Goal: Information Seeking & Learning: Learn about a topic

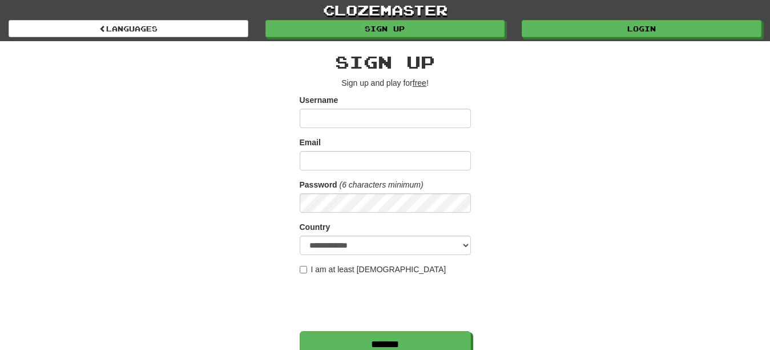
scroll to position [288, 0]
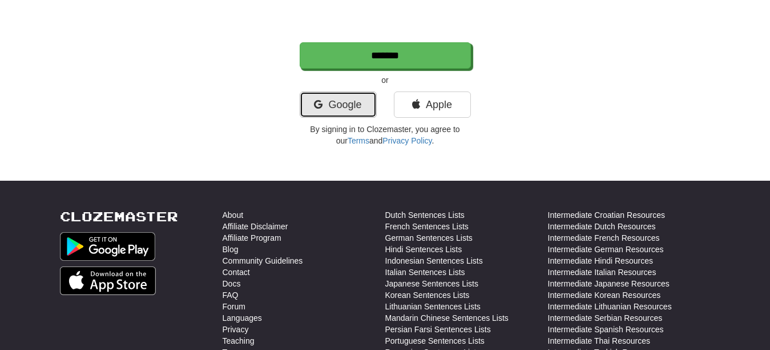
click at [371, 102] on link "Google" at bounding box center [338, 104] width 77 height 26
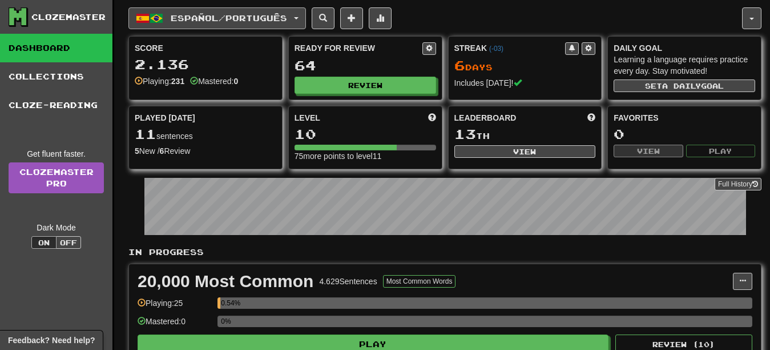
click at [244, 19] on span "Español / Português" at bounding box center [229, 18] width 117 height 10
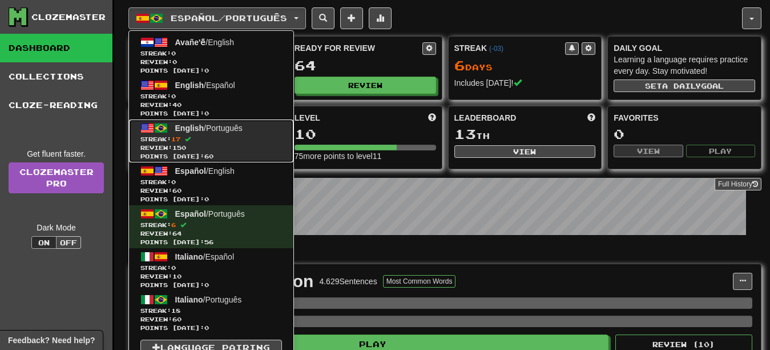
click at [238, 143] on span "Review: 150" at bounding box center [211, 147] width 142 height 9
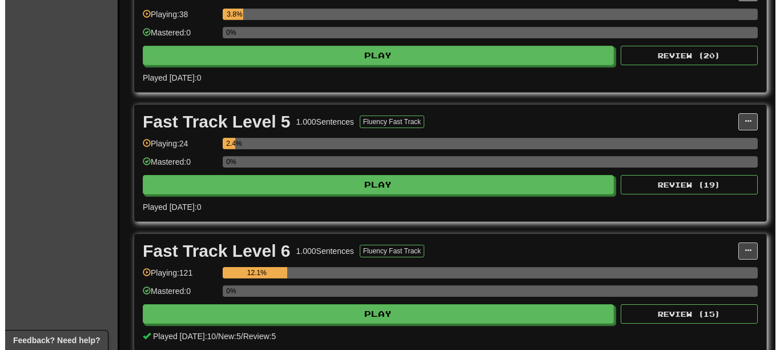
scroll to position [688, 0]
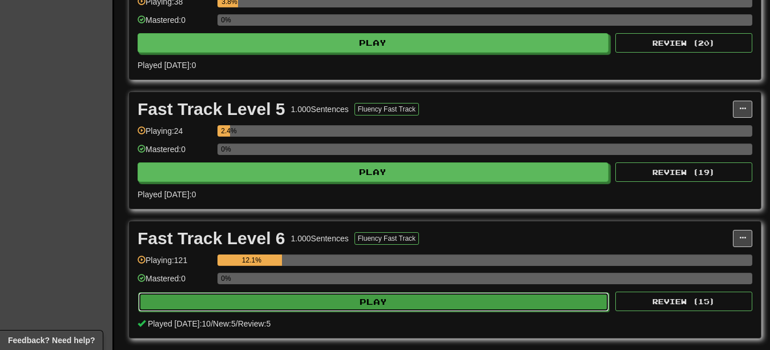
click at [425, 301] on button "Play" at bounding box center [373, 301] width 471 height 19
select select "**"
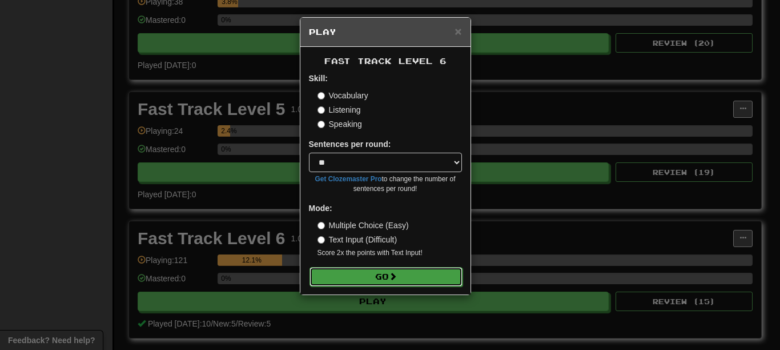
click at [394, 271] on button "Go" at bounding box center [386, 276] width 153 height 19
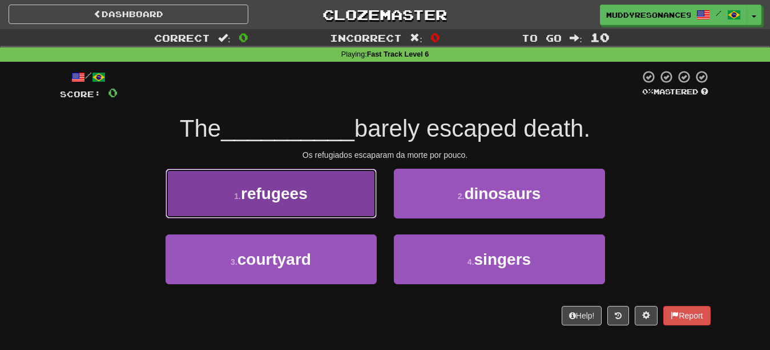
click at [342, 185] on button "1 . refugees" at bounding box center [271, 193] width 211 height 50
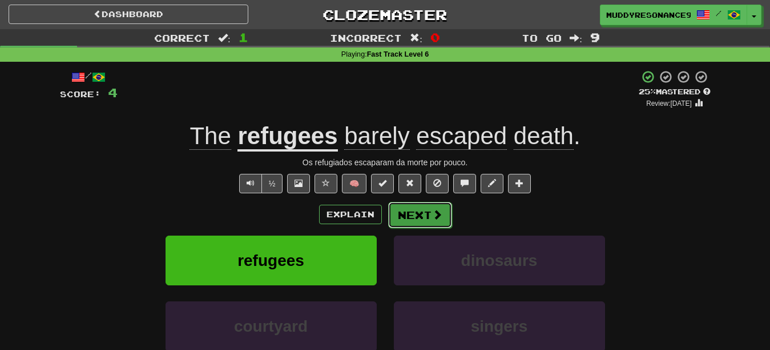
click at [421, 214] on button "Next" at bounding box center [420, 215] width 64 height 26
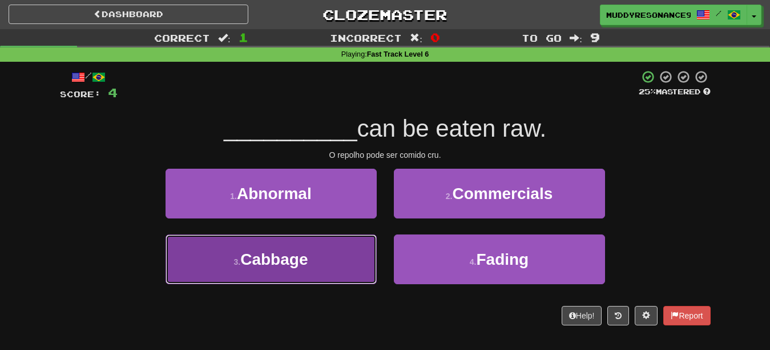
click at [339, 250] on button "3 . Cabbage" at bounding box center [271, 259] width 211 height 50
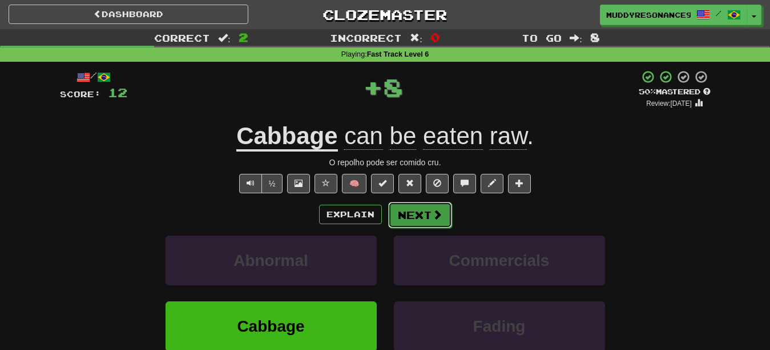
click at [411, 213] on button "Next" at bounding box center [420, 215] width 64 height 26
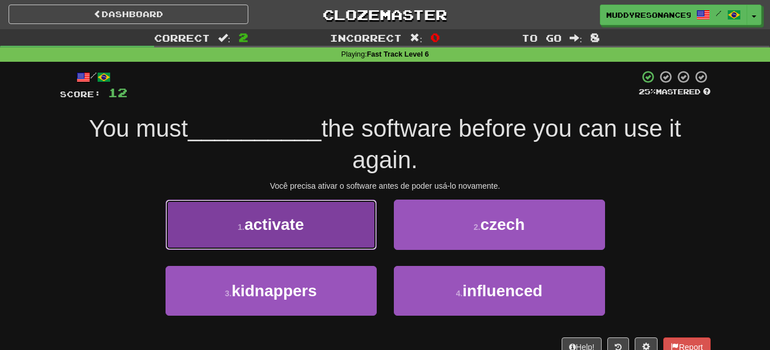
click at [324, 226] on button "1 . activate" at bounding box center [271, 224] width 211 height 50
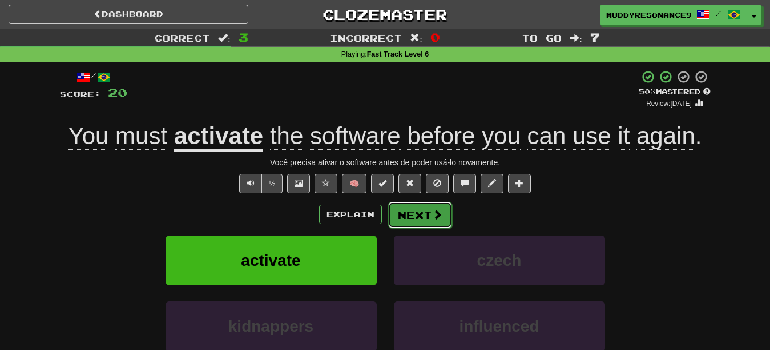
click at [417, 212] on button "Next" at bounding box center [420, 215] width 64 height 26
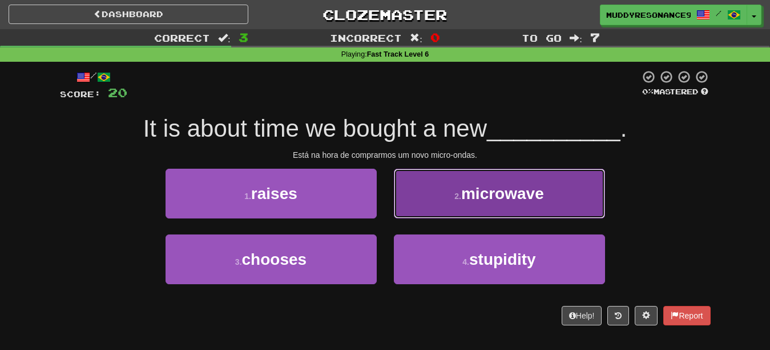
click at [500, 187] on span "microwave" at bounding box center [502, 193] width 83 height 18
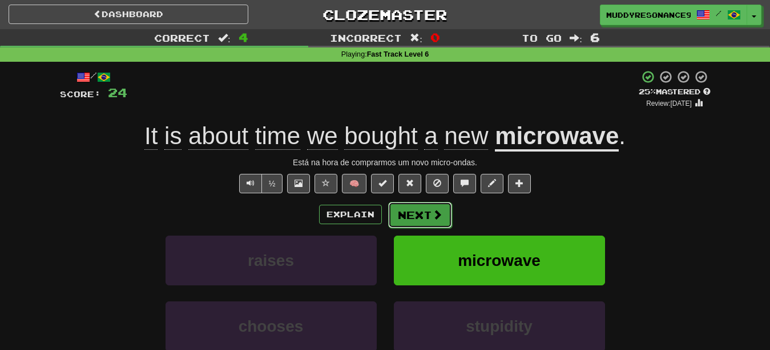
click at [433, 210] on span at bounding box center [437, 214] width 10 height 10
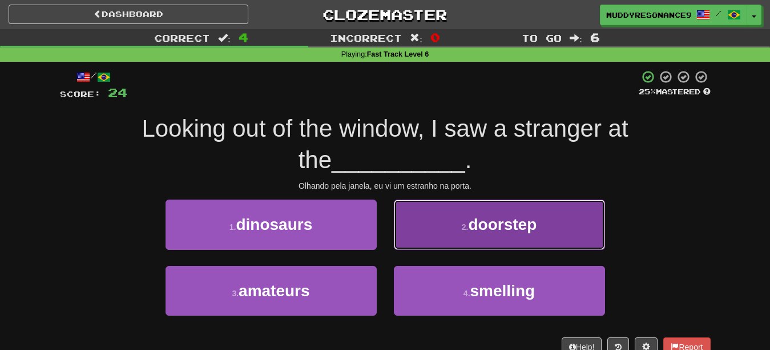
click at [495, 244] on button "2 . doorstep" at bounding box center [499, 224] width 211 height 50
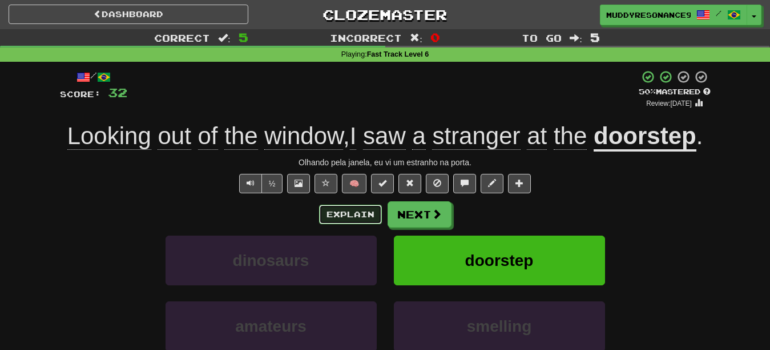
click at [334, 206] on button "Explain" at bounding box center [350, 213] width 63 height 19
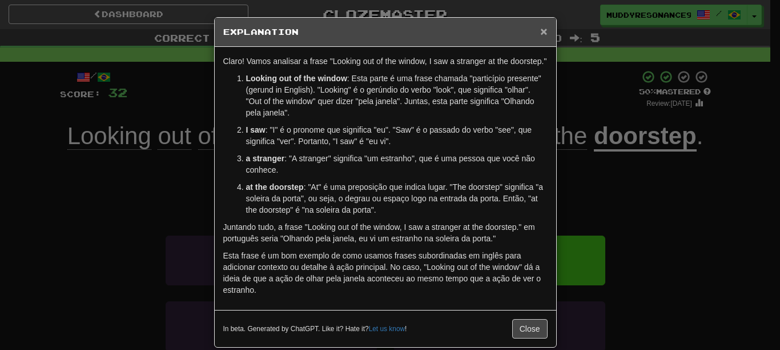
click at [540, 34] on span "×" at bounding box center [543, 31] width 7 height 13
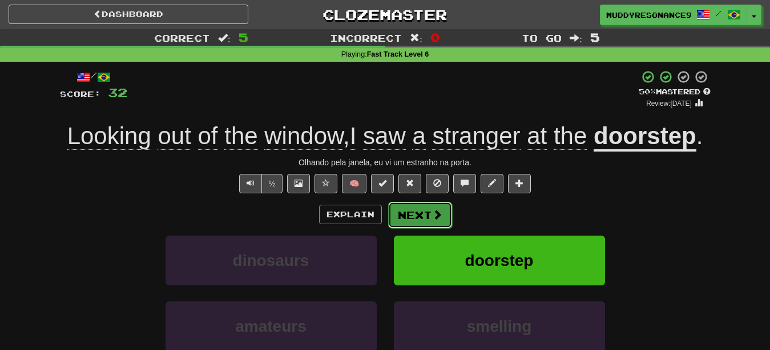
click at [420, 203] on button "Next" at bounding box center [420, 215] width 64 height 26
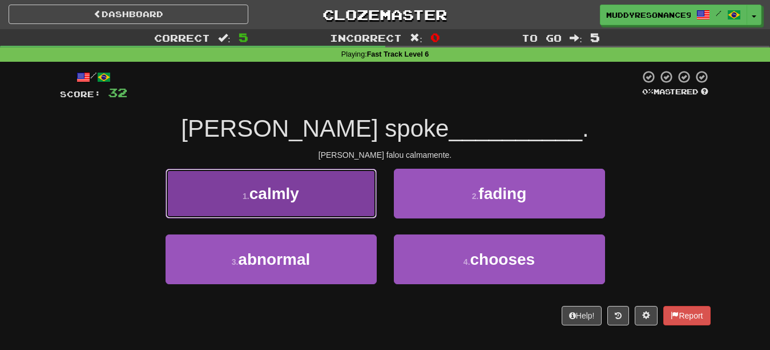
click at [299, 196] on span "calmly" at bounding box center [275, 193] width 50 height 18
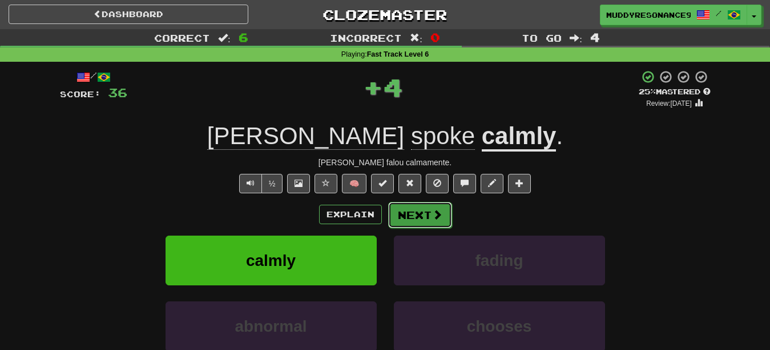
click at [427, 213] on button "Next" at bounding box center [420, 215] width 64 height 26
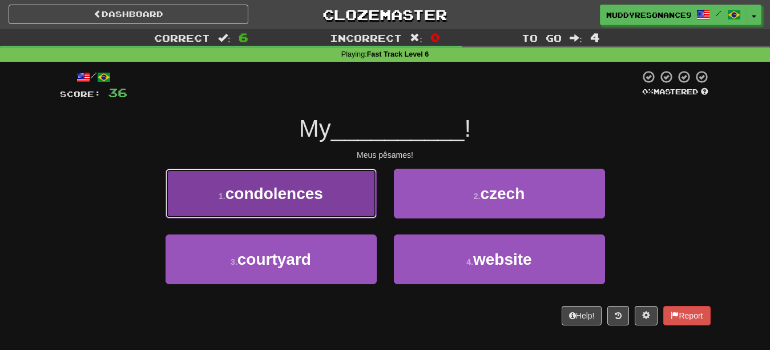
click at [330, 183] on button "1 . condolences" at bounding box center [271, 193] width 211 height 50
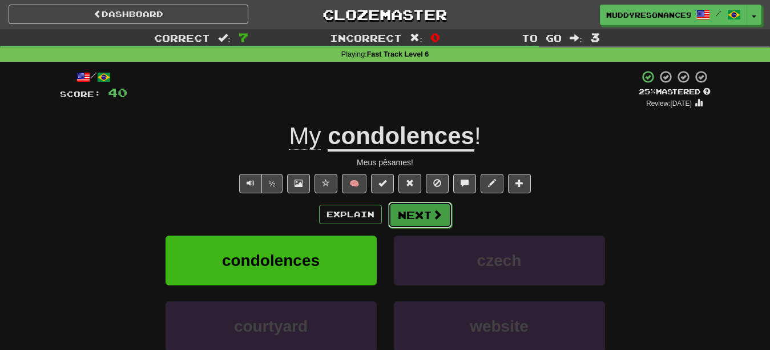
click at [425, 218] on button "Next" at bounding box center [420, 215] width 64 height 26
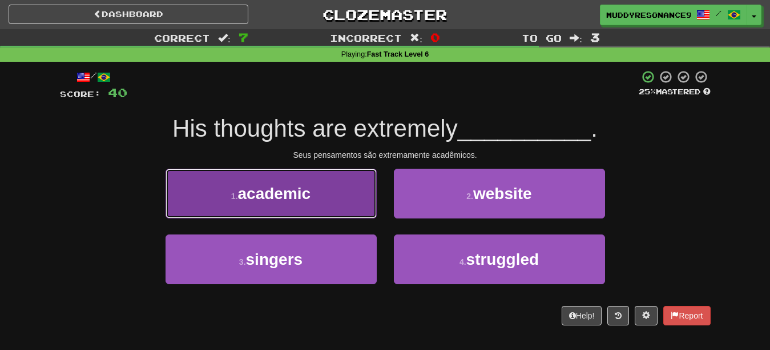
click at [331, 196] on button "1 . academic" at bounding box center [271, 193] width 211 height 50
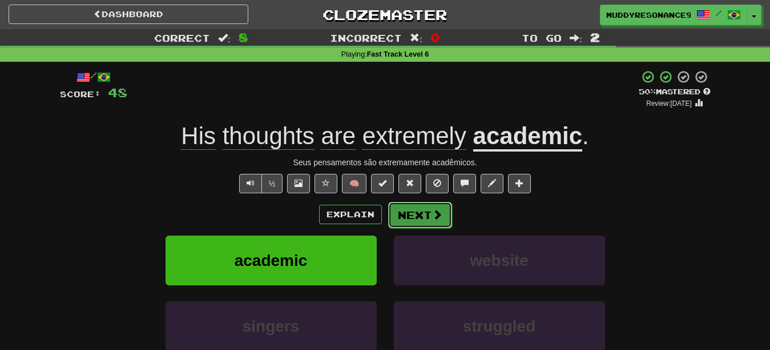
click at [428, 216] on button "Next" at bounding box center [420, 215] width 64 height 26
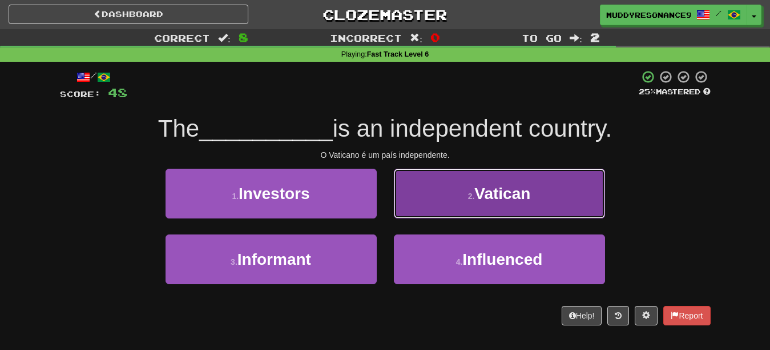
click at [513, 192] on span "Vatican" at bounding box center [503, 193] width 56 height 18
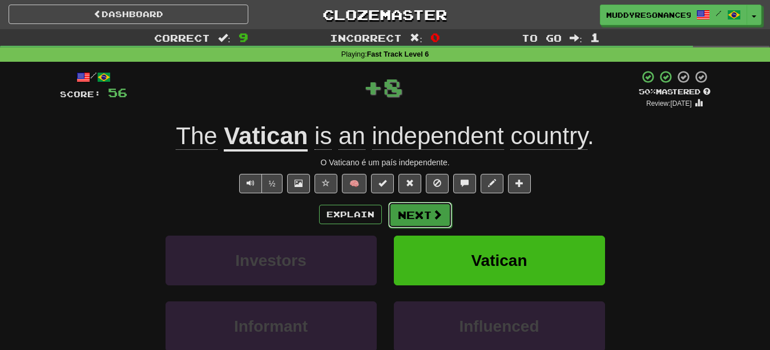
click at [419, 212] on button "Next" at bounding box center [420, 215] width 64 height 26
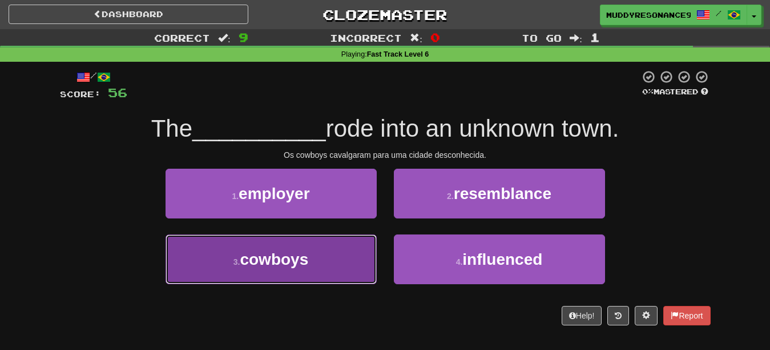
click at [344, 256] on button "3 . cowboys" at bounding box center [271, 259] width 211 height 50
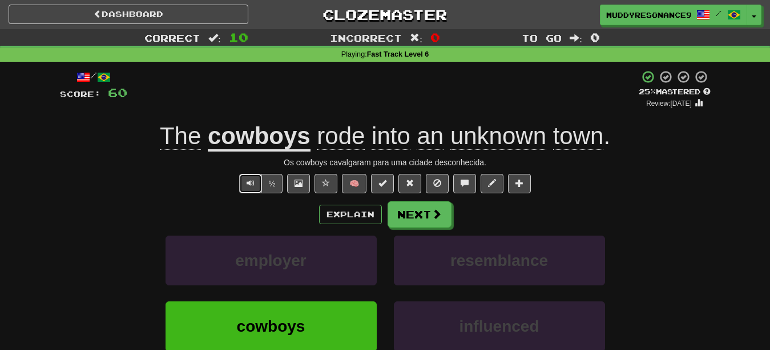
click at [244, 183] on button "Text-to-speech controls" at bounding box center [250, 183] width 23 height 19
click at [330, 208] on button "Explain" at bounding box center [350, 213] width 63 height 19
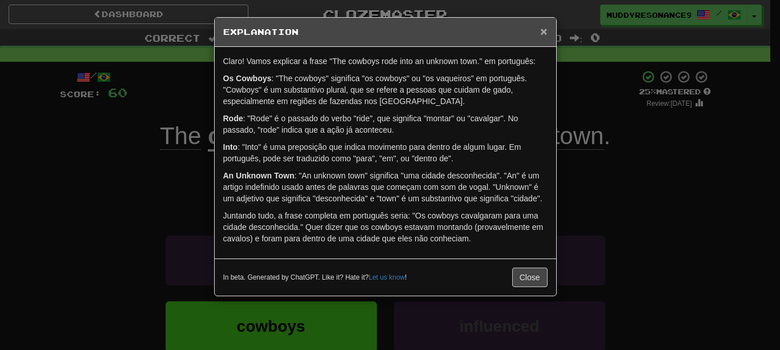
click at [546, 30] on span "×" at bounding box center [543, 31] width 7 height 13
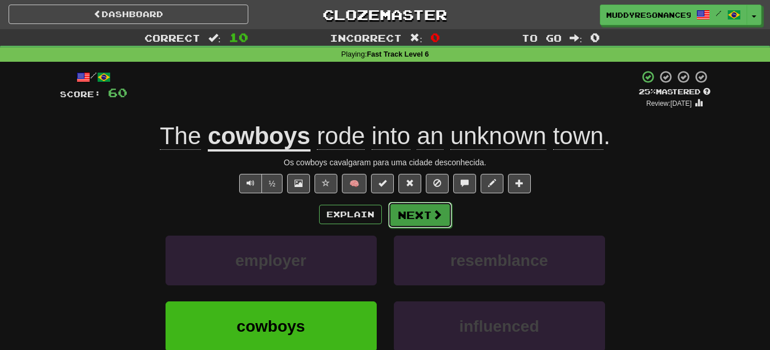
click at [447, 206] on button "Next" at bounding box center [420, 215] width 64 height 26
